Goal: Answer question/provide support

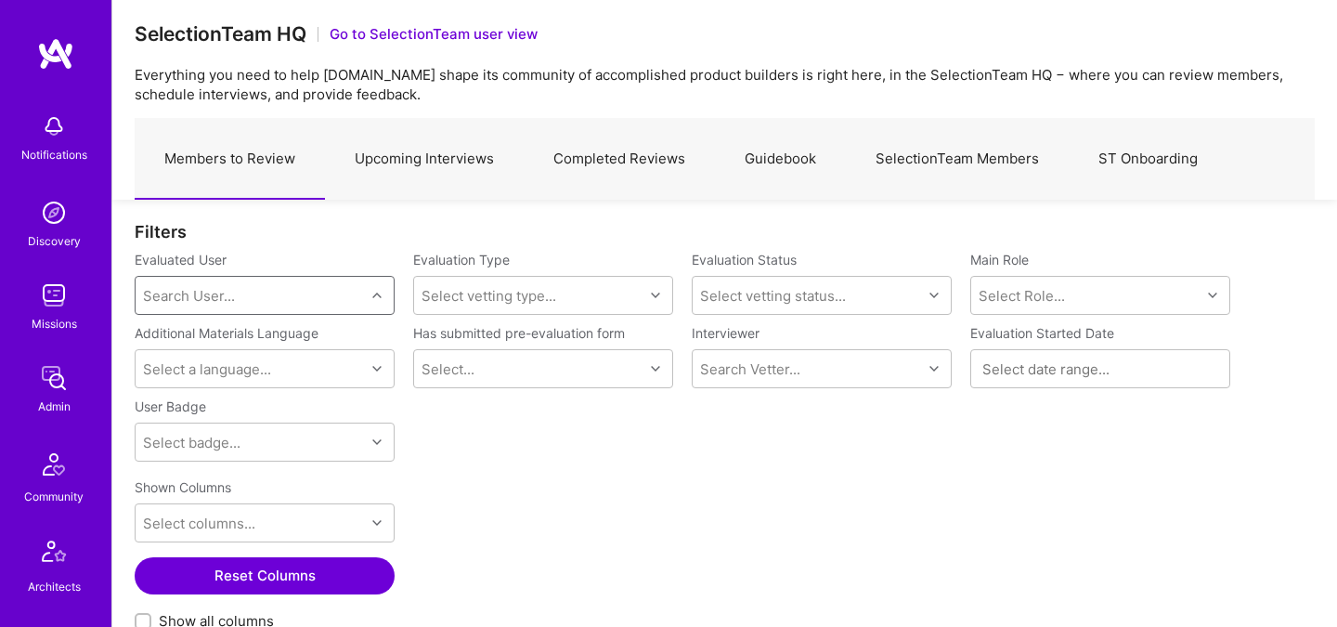
scroll to position [558, 0]
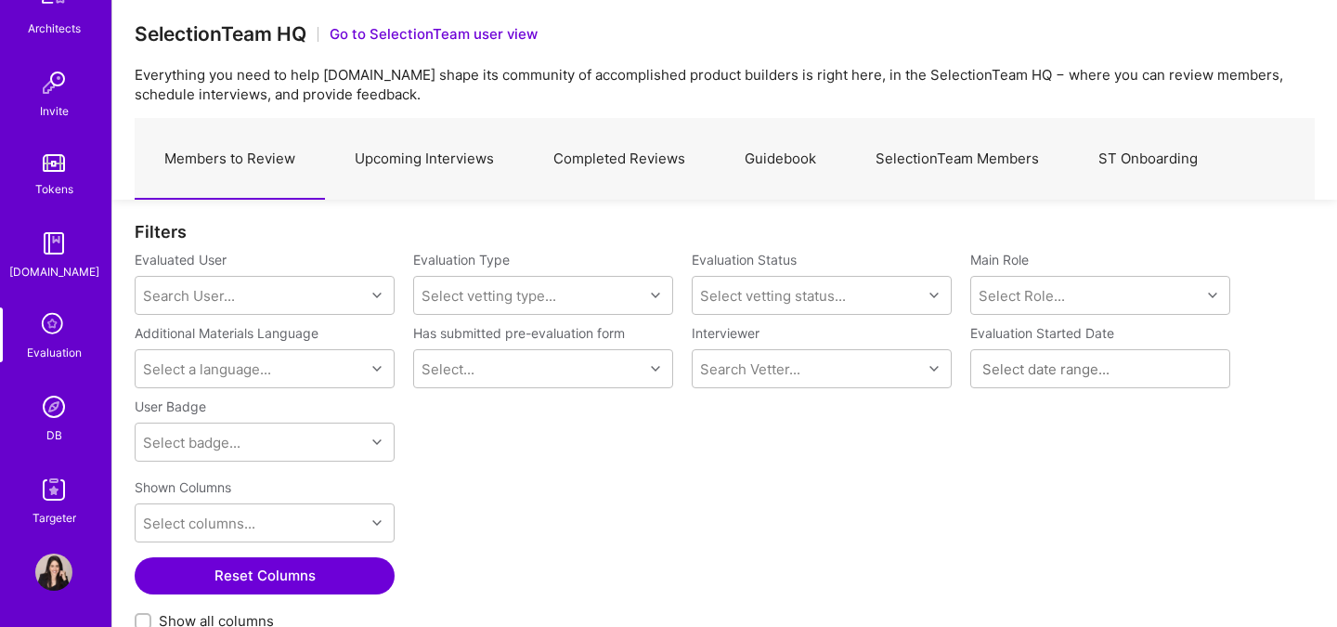
click at [58, 402] on img at bounding box center [53, 406] width 37 height 37
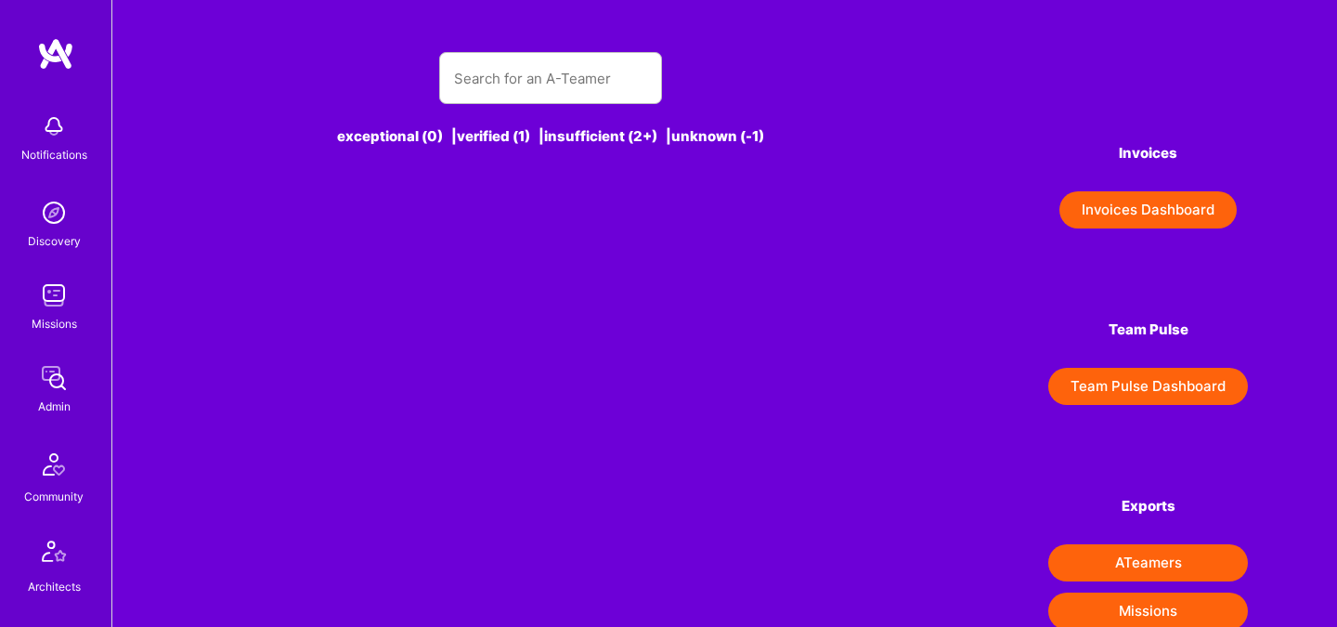
click at [447, 97] on div at bounding box center [550, 78] width 223 height 52
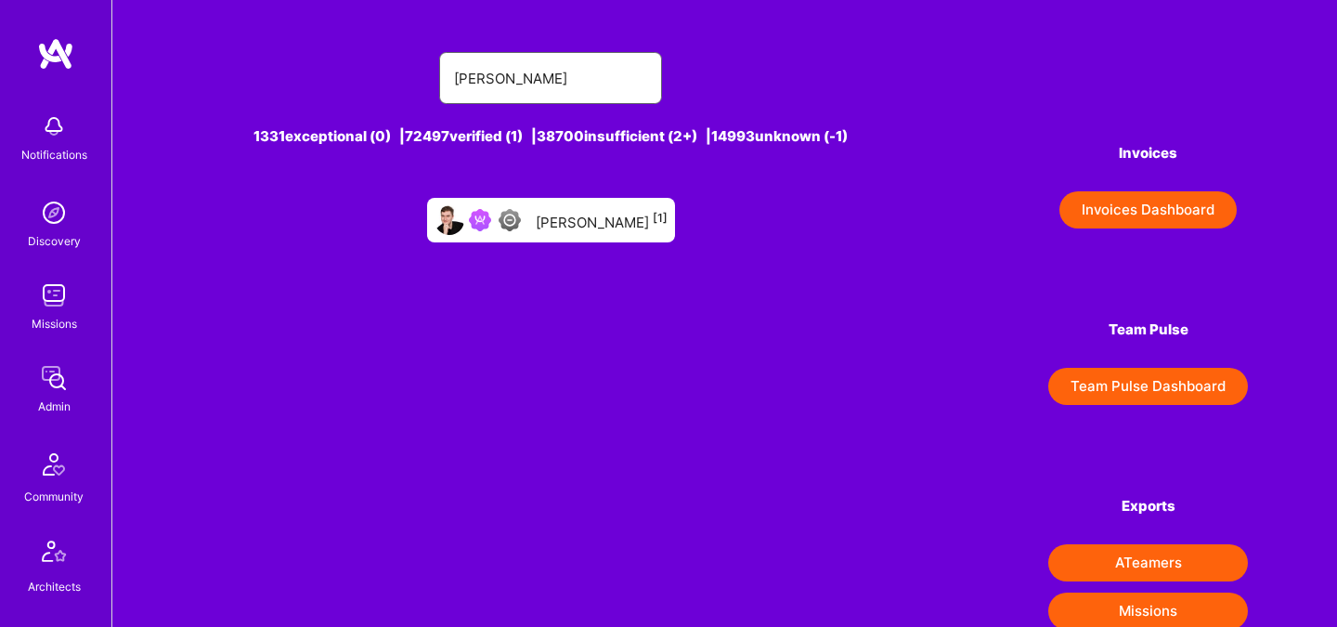
type input "[PERSON_NAME]"
click at [574, 231] on div "Lars Artmann [1]" at bounding box center [551, 220] width 248 height 45
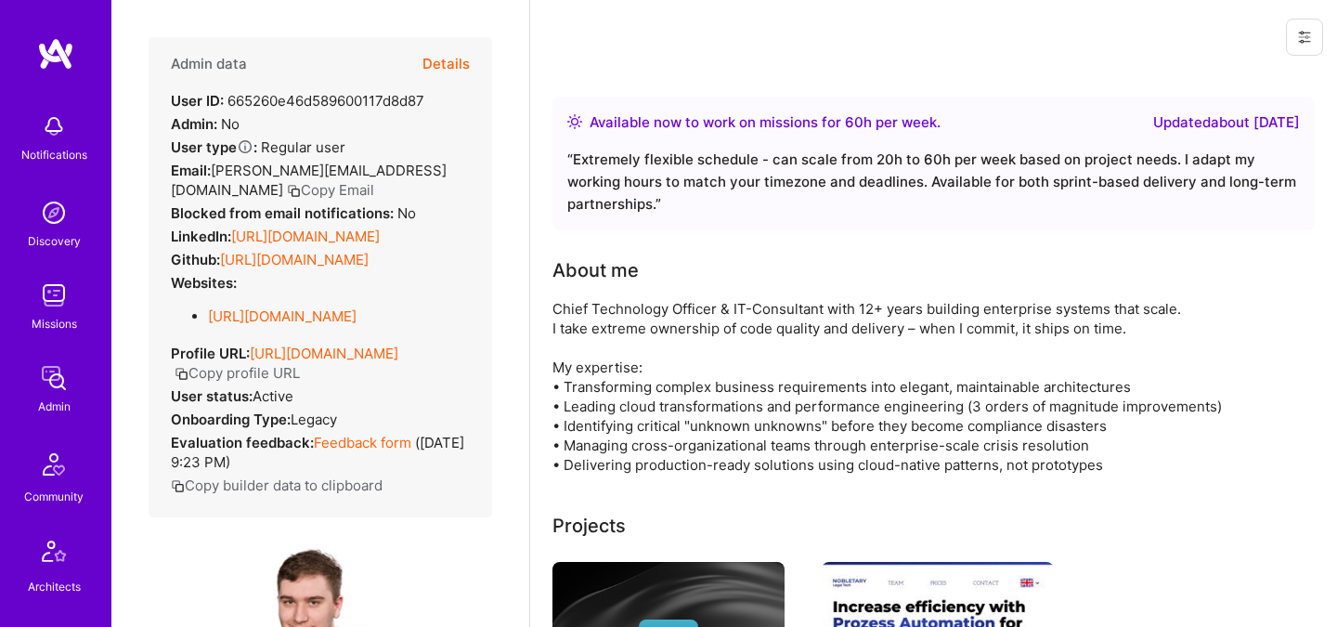
click at [451, 61] on button "Details" at bounding box center [445, 64] width 47 height 54
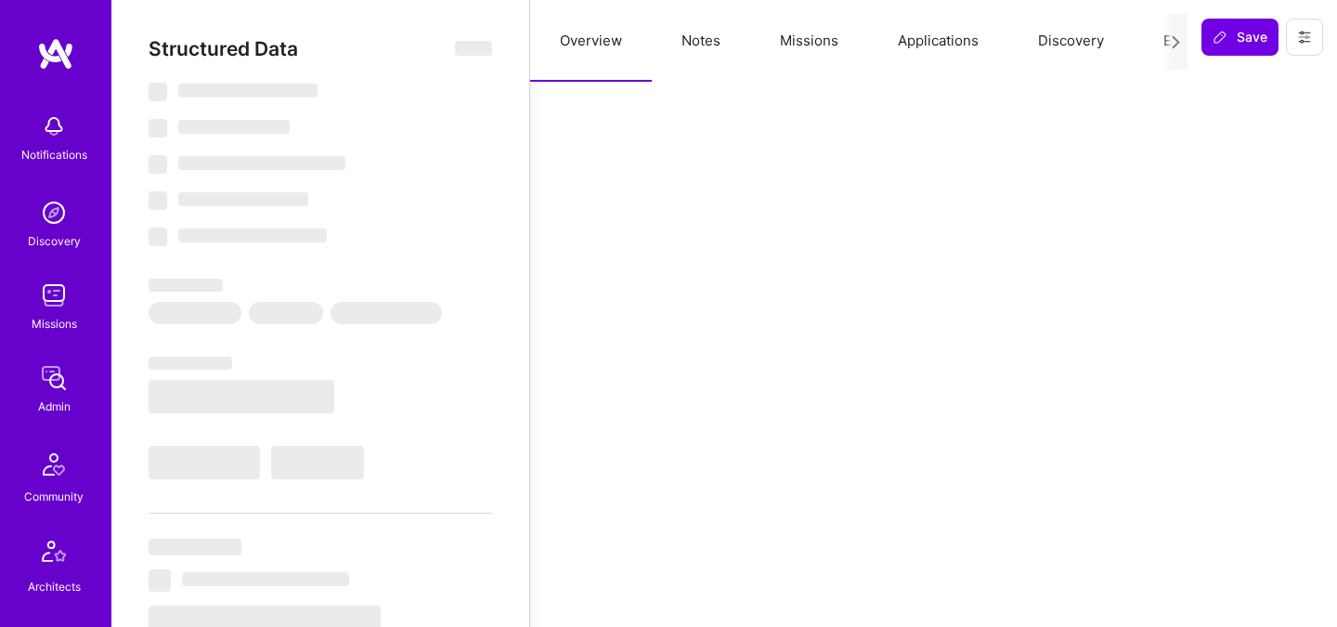
click at [1144, 39] on button "Evaluation" at bounding box center [1197, 41] width 127 height 82
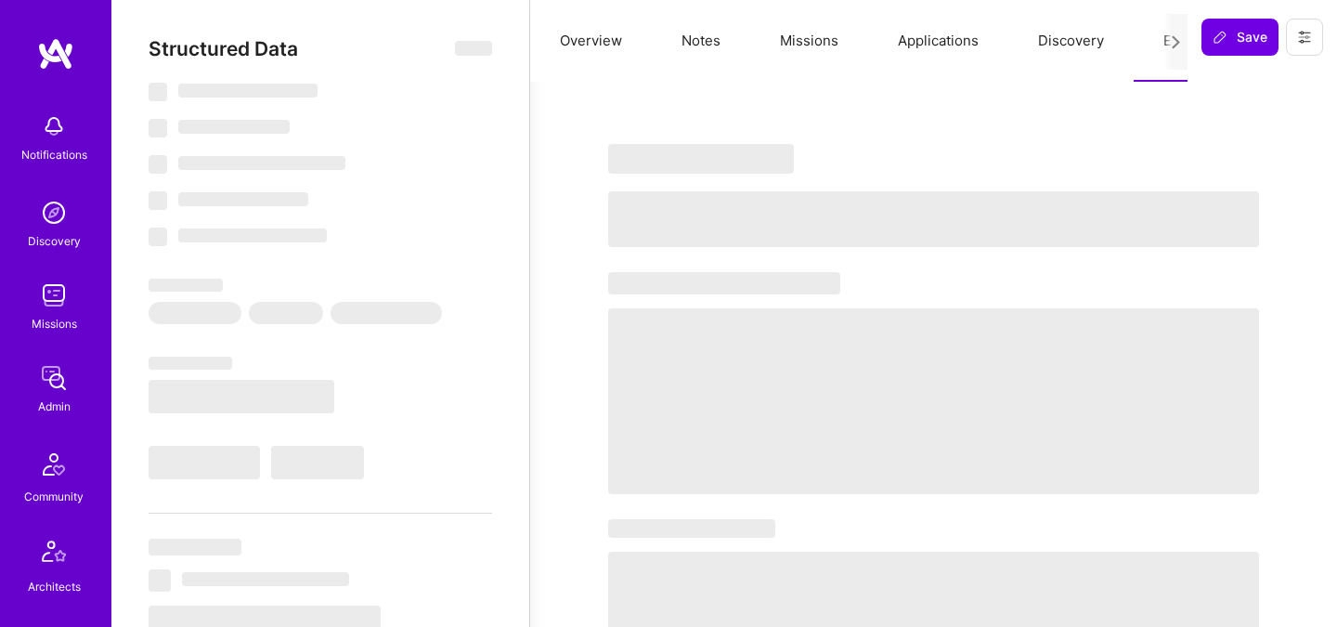
select select "Right Now"
select select "4"
select select "6"
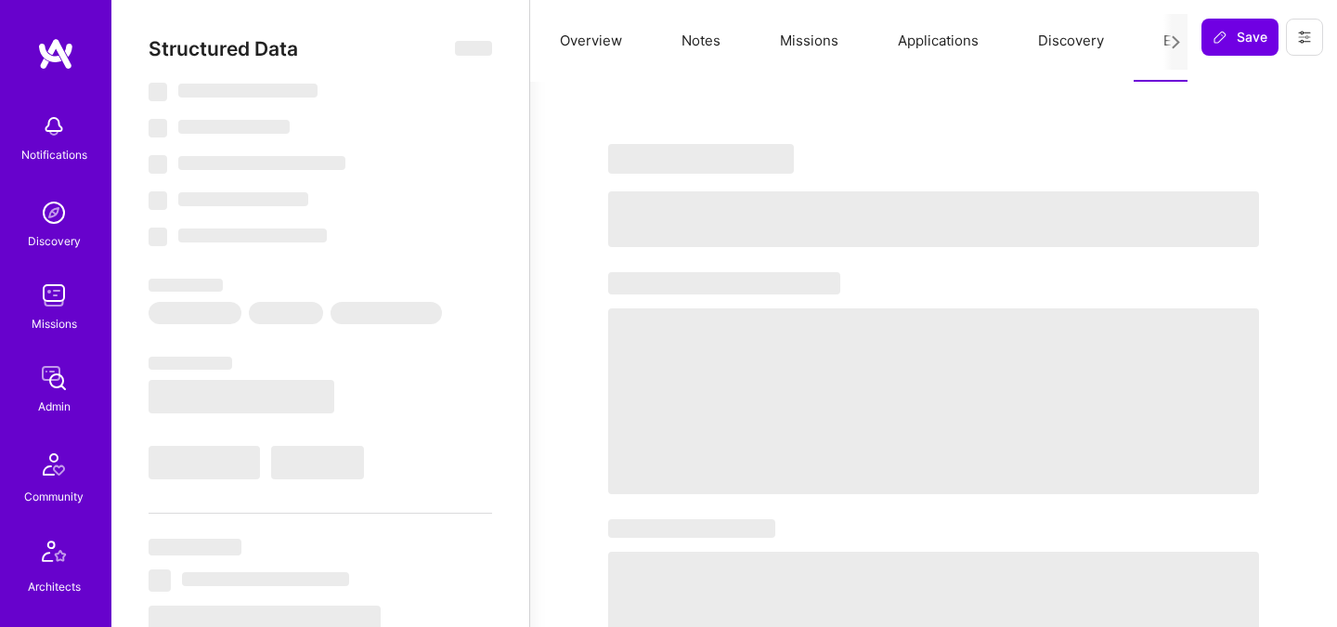
select select "US"
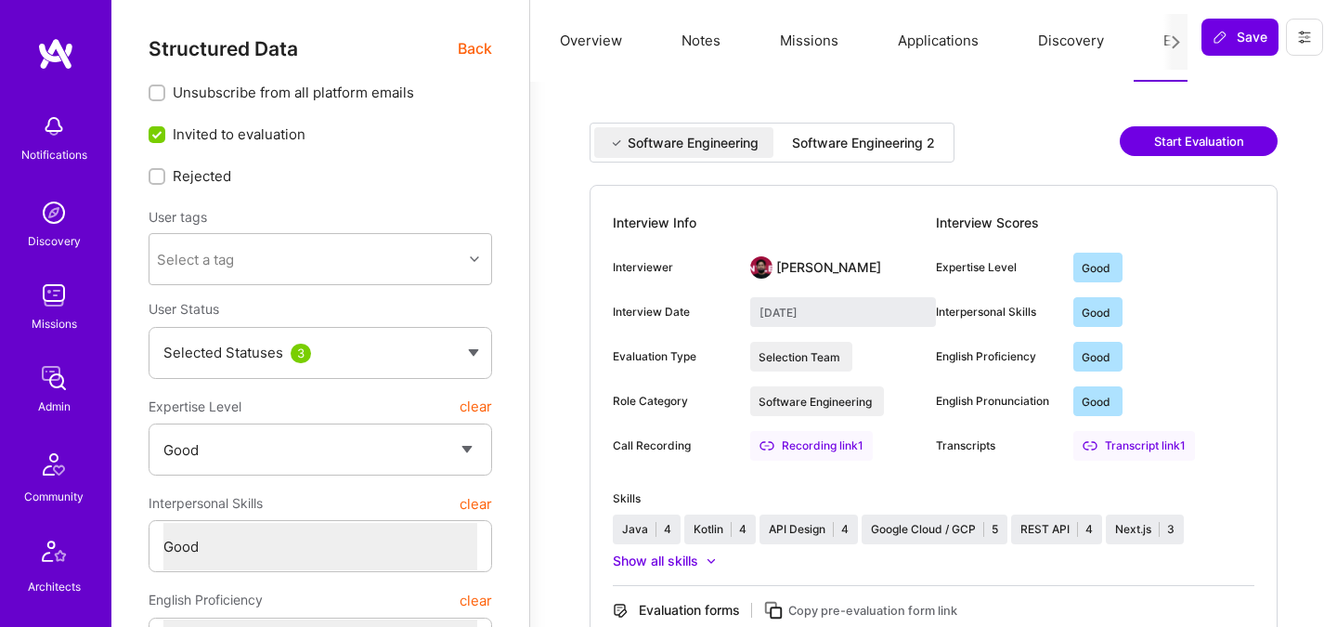
click at [913, 146] on div "Software Engineering 2" at bounding box center [863, 143] width 143 height 19
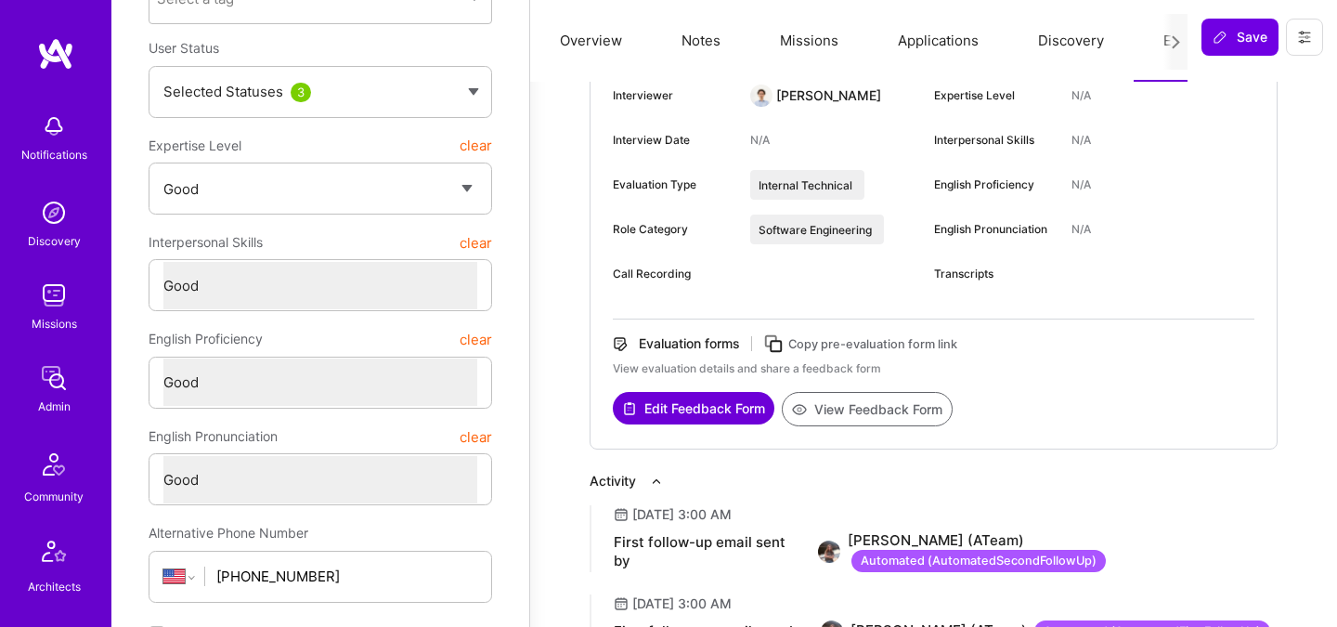
scroll to position [262, 0]
click at [853, 420] on button "View Feedback Form" at bounding box center [867, 408] width 171 height 34
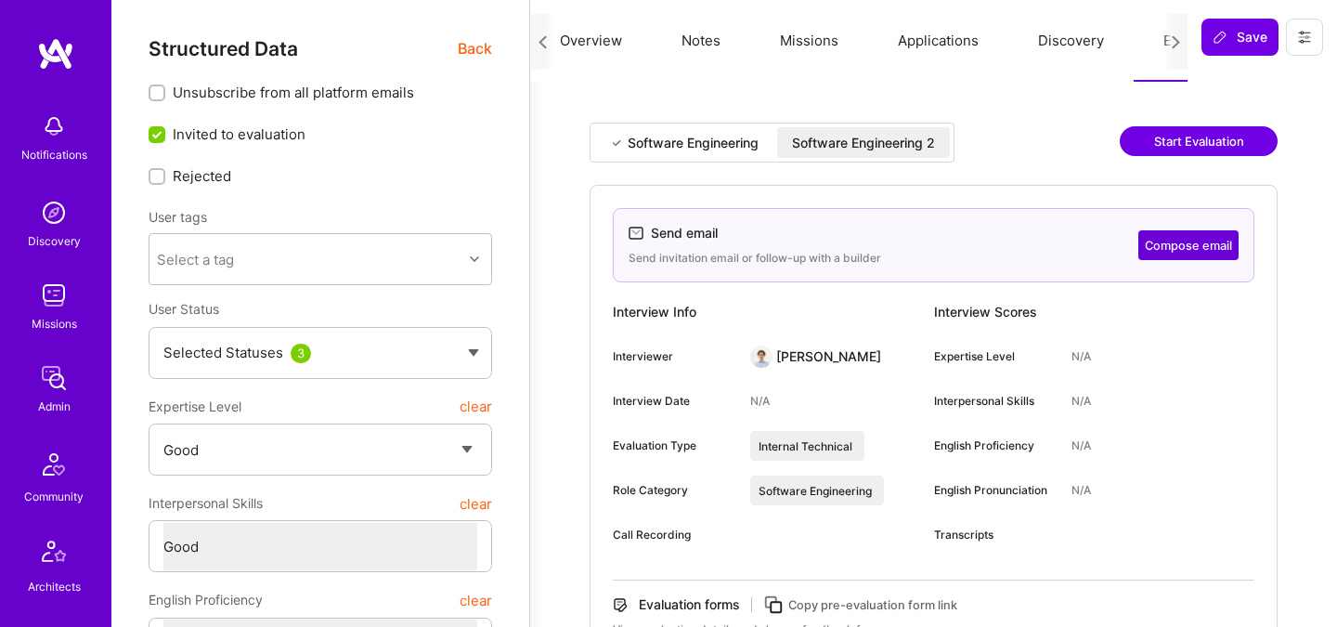
scroll to position [0, 71]
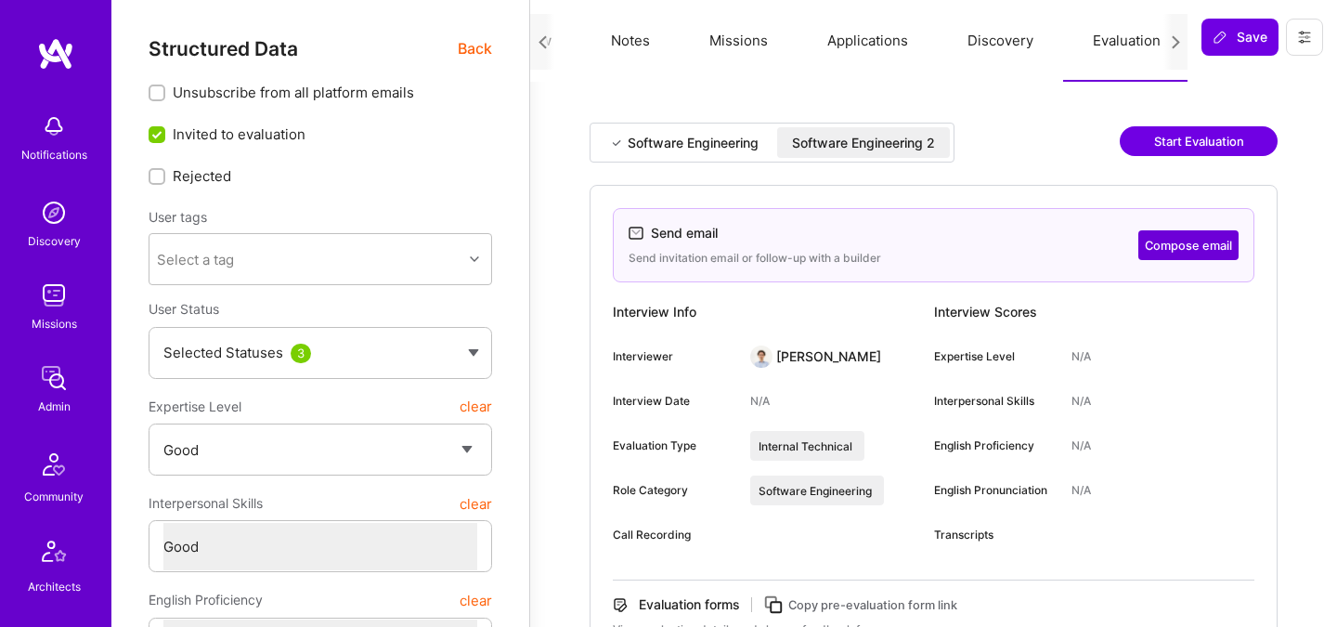
click at [479, 45] on span "Back" at bounding box center [475, 48] width 34 height 23
click at [464, 50] on span "Back" at bounding box center [475, 48] width 34 height 23
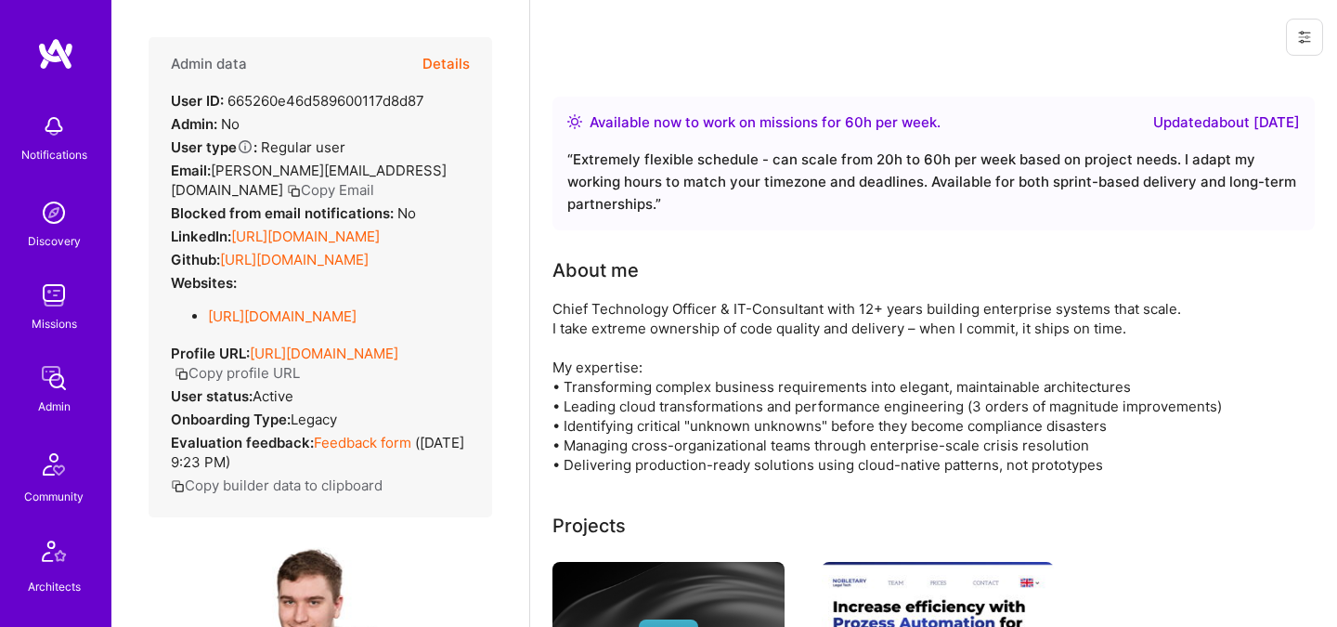
click at [465, 64] on button "Details" at bounding box center [445, 64] width 47 height 54
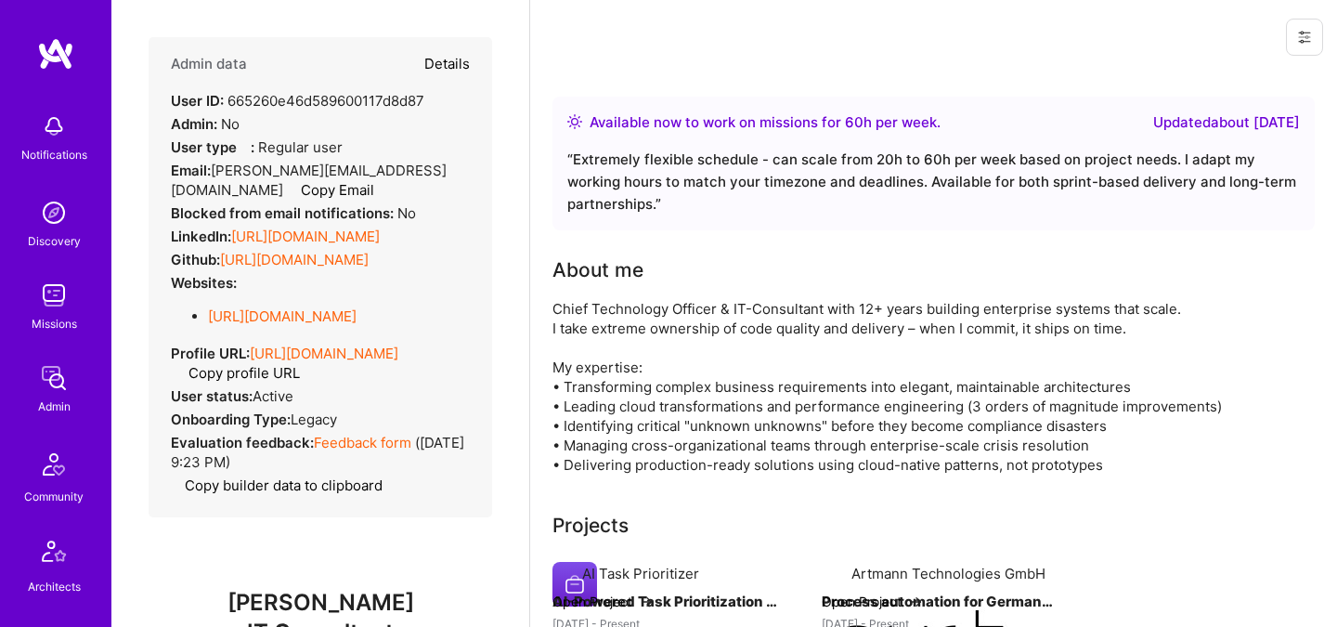
type textarea "x"
select select "4"
select select "6"
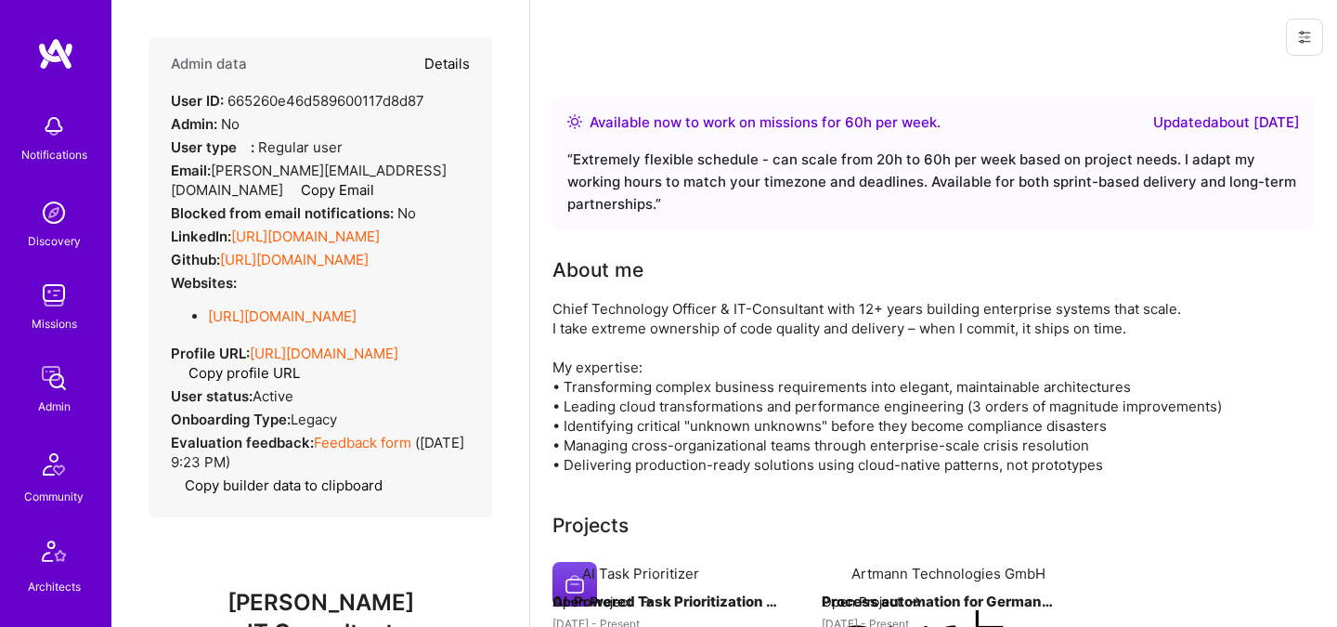
select select "US"
select select "Right Now"
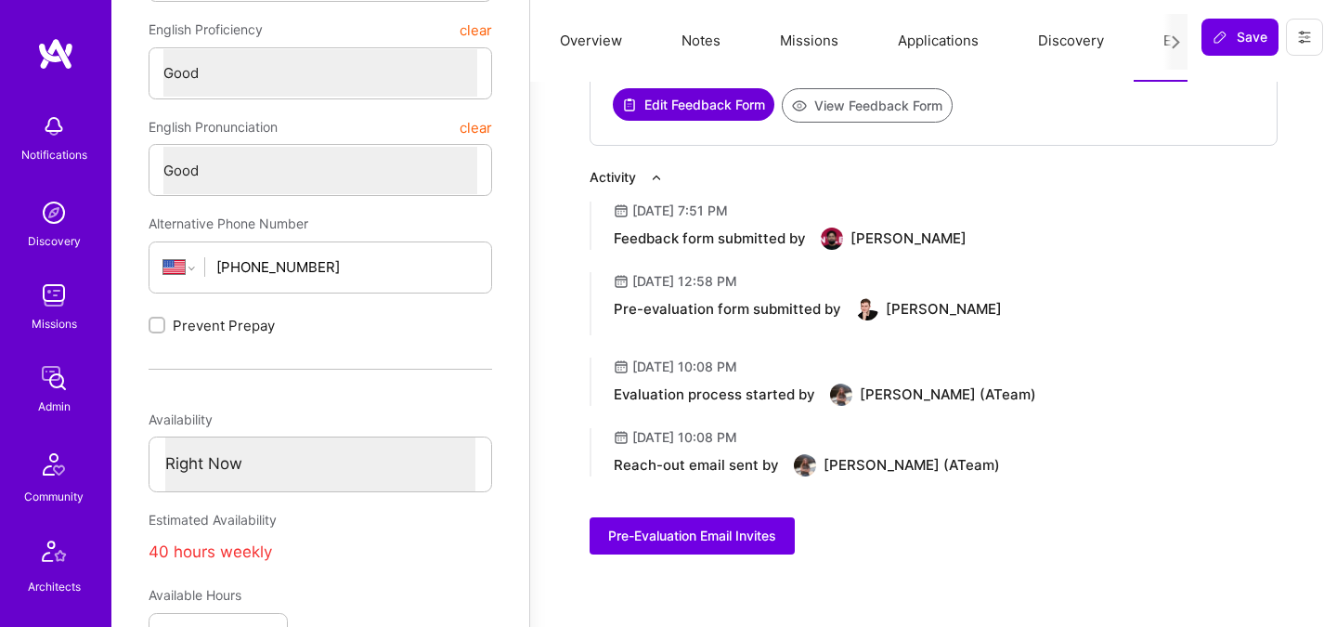
scroll to position [374, 0]
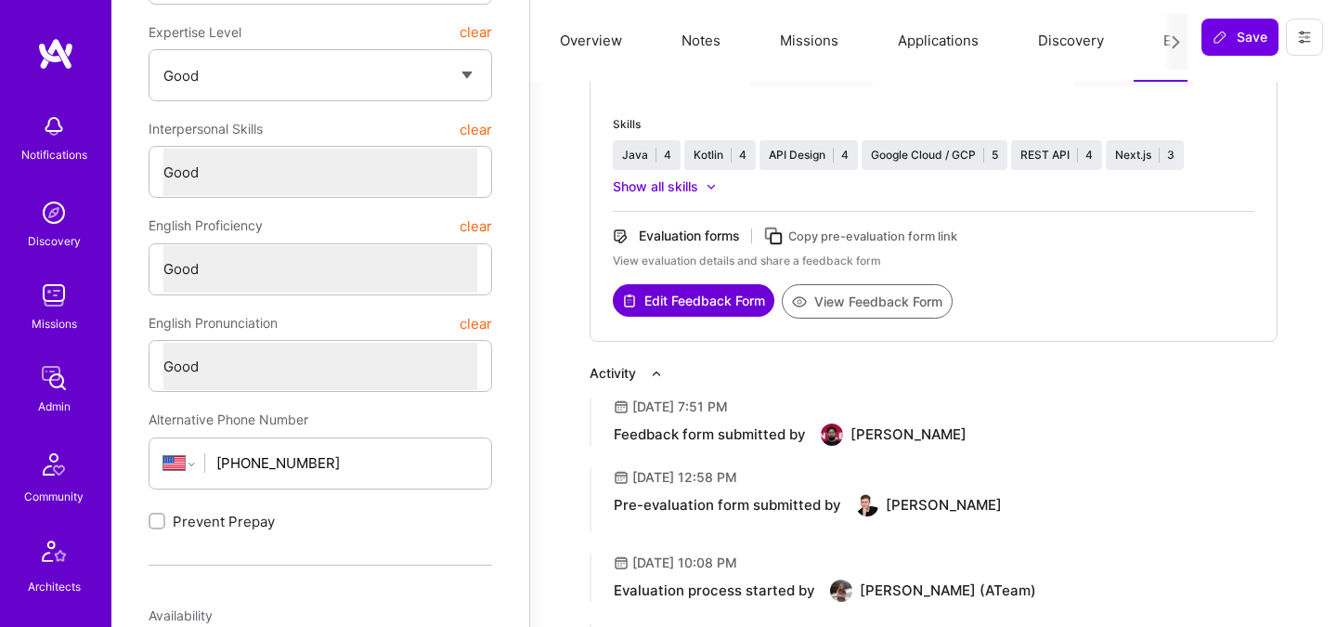
click at [898, 305] on button "View Feedback Form" at bounding box center [867, 301] width 171 height 34
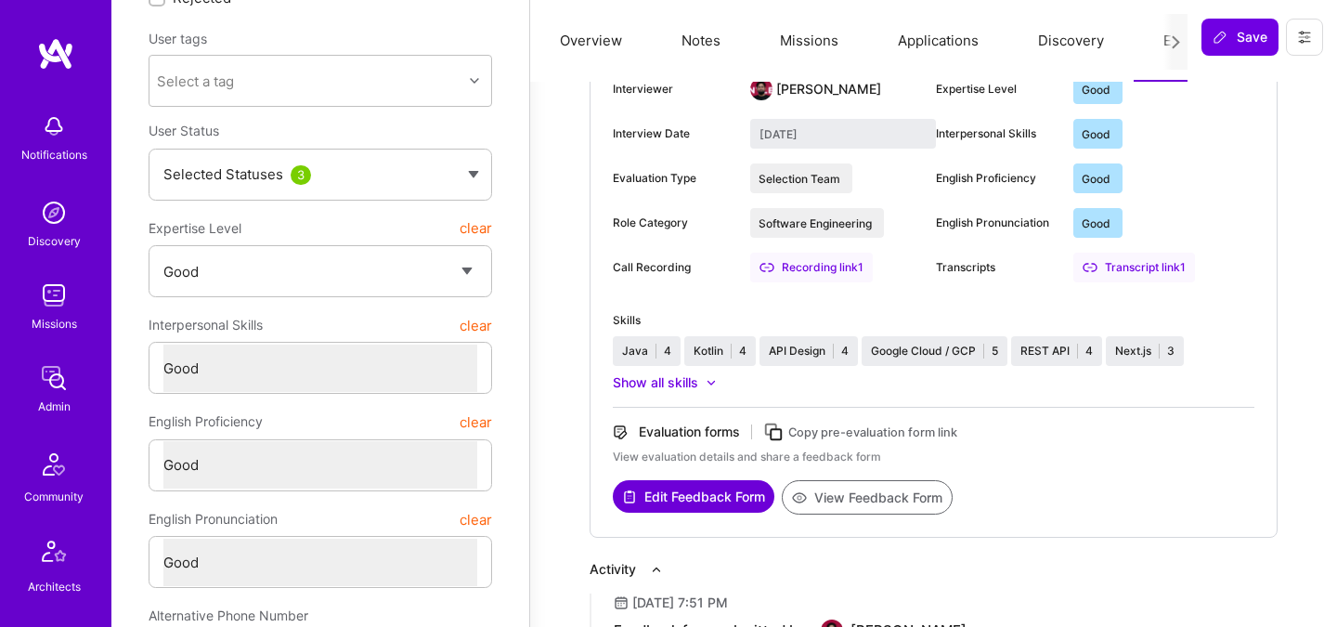
scroll to position [0, 0]
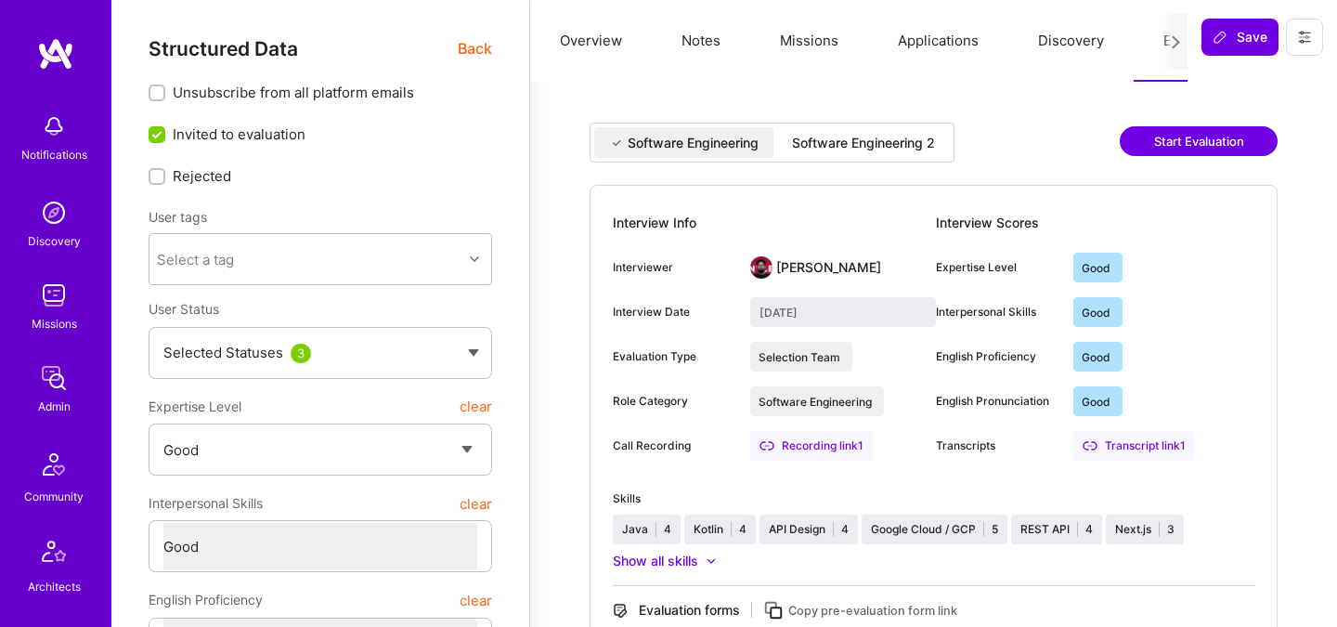
click at [868, 139] on div "Software Engineering 2" at bounding box center [863, 143] width 143 height 19
type input "August 13, 2025"
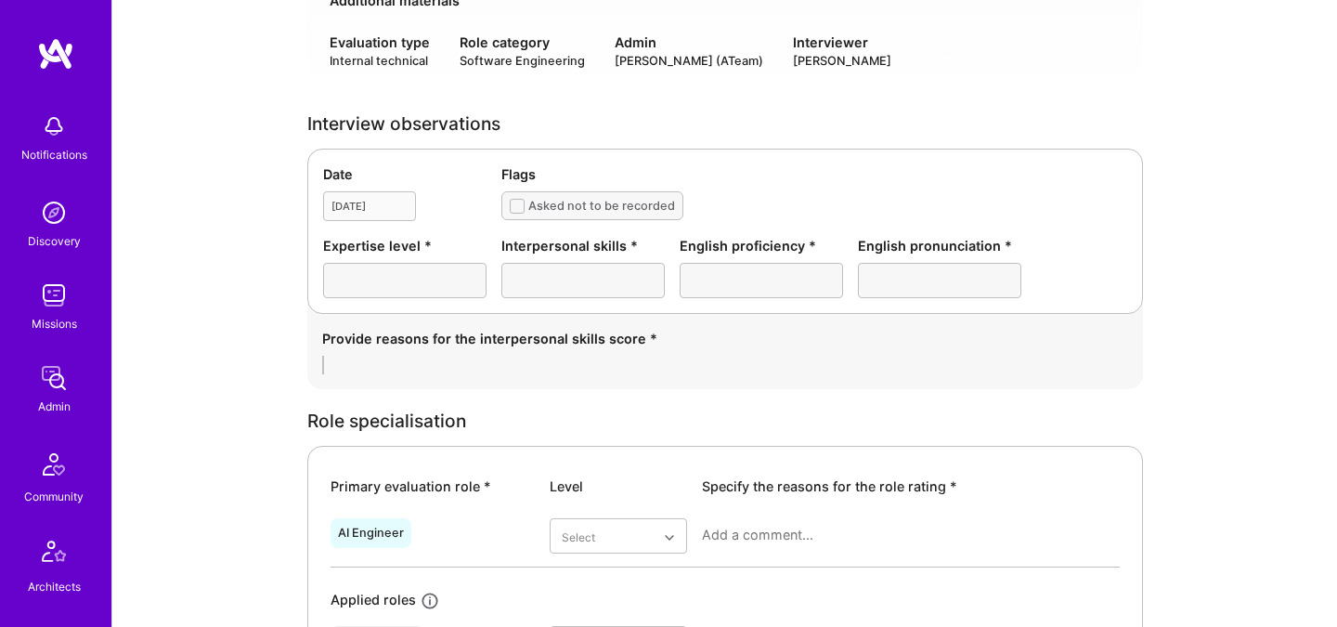
scroll to position [439, 0]
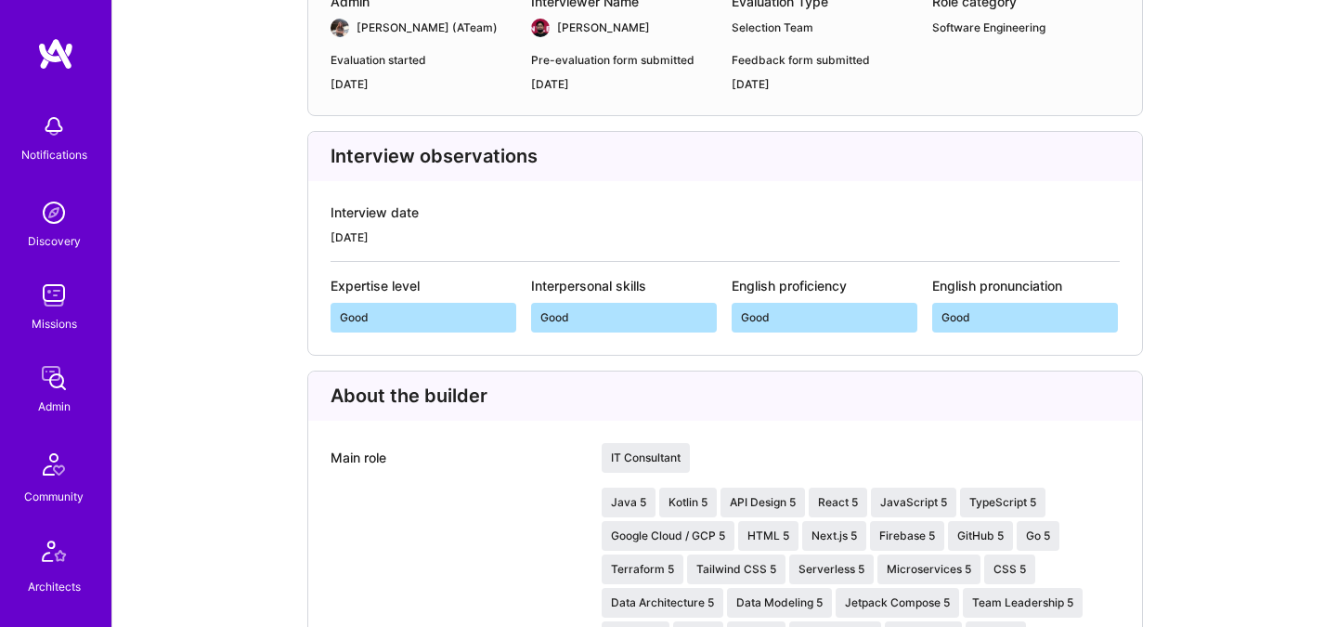
scroll to position [321, 0]
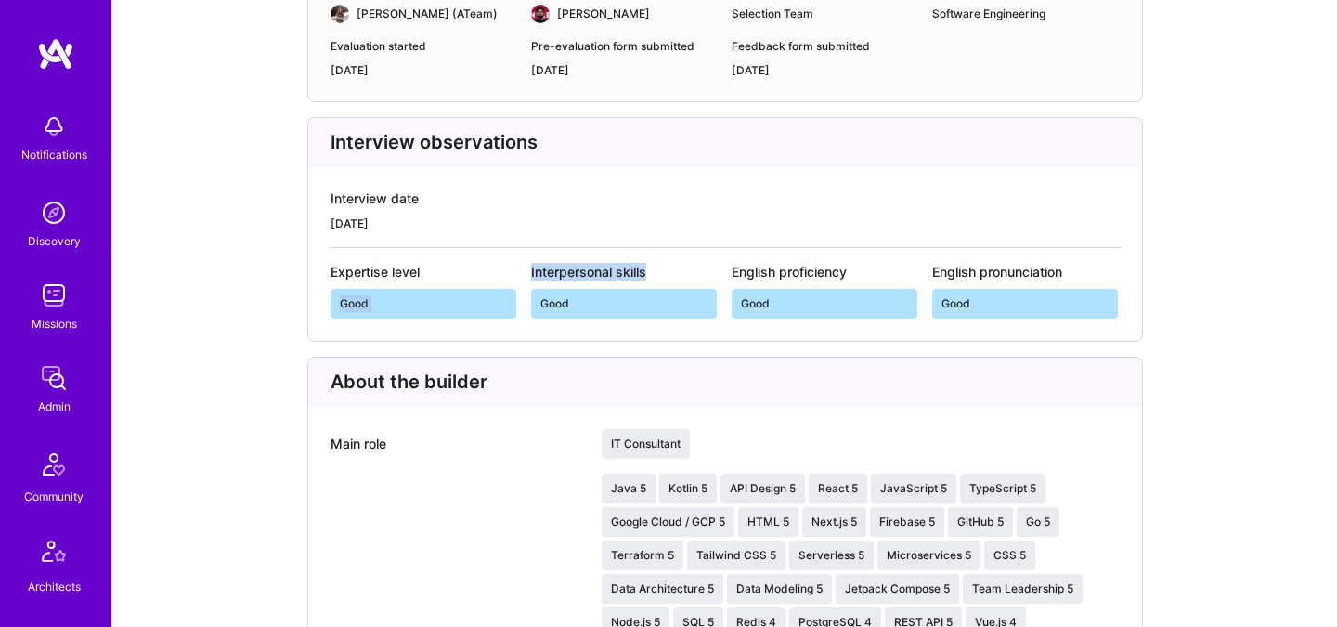
drag, startPoint x: 529, startPoint y: 268, endPoint x: 680, endPoint y: 266, distance: 151.3
click at [681, 272] on div "Expertise level Good Interpersonal skills Good English proficiency Good English…" at bounding box center [724, 291] width 789 height 56
click at [680, 266] on div "Interpersonal skills" at bounding box center [631, 272] width 201 height 19
click at [595, 278] on div "Interpersonal skills" at bounding box center [631, 272] width 201 height 19
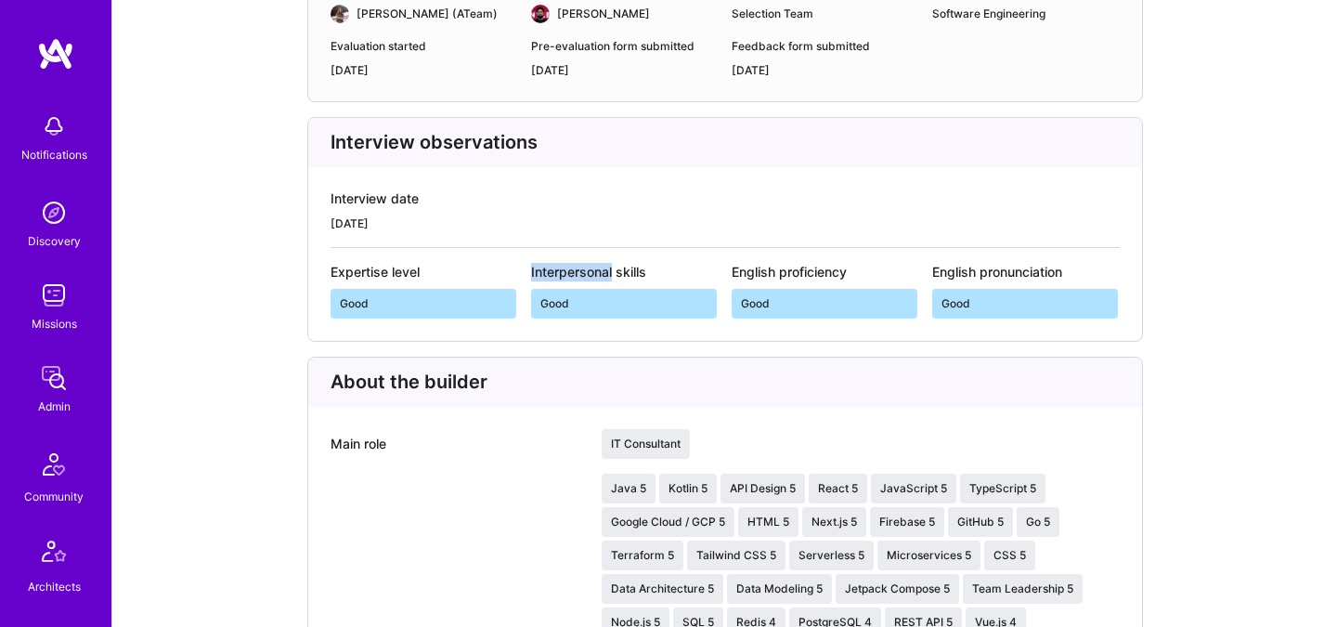
click at [595, 278] on div "Interpersonal skills" at bounding box center [631, 272] width 201 height 19
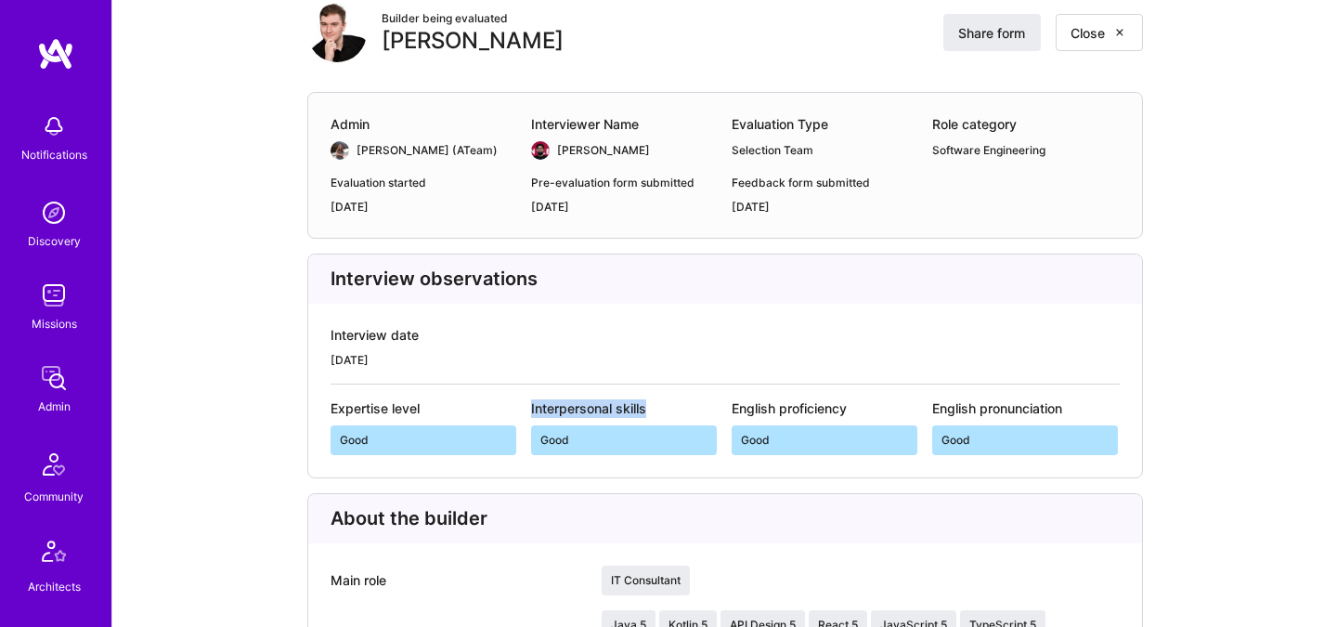
scroll to position [0, 0]
